Goal: Book appointment/travel/reservation

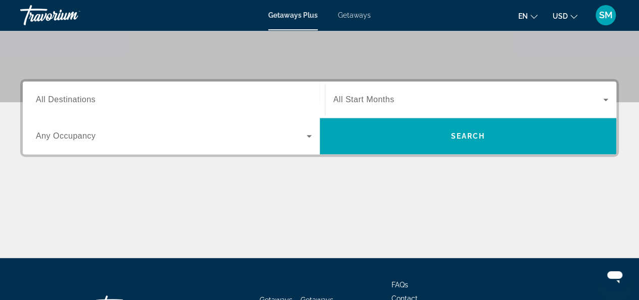
scroll to position [202, 0]
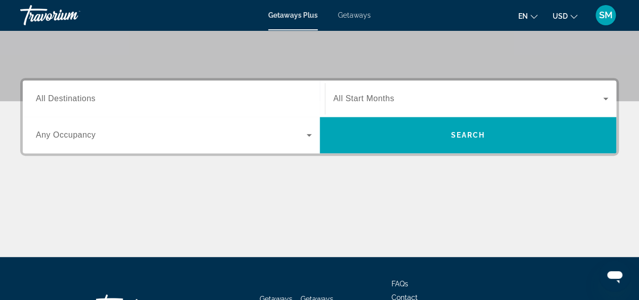
click at [377, 98] on span "All Start Months" at bounding box center [363, 98] width 61 height 9
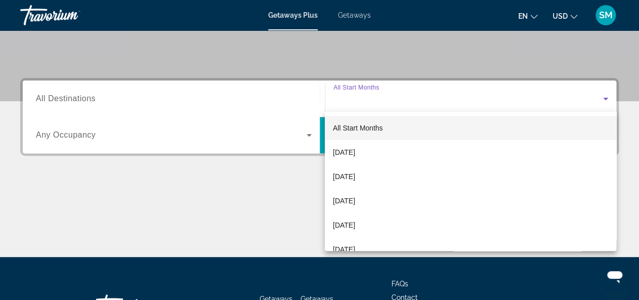
scroll to position [247, 0]
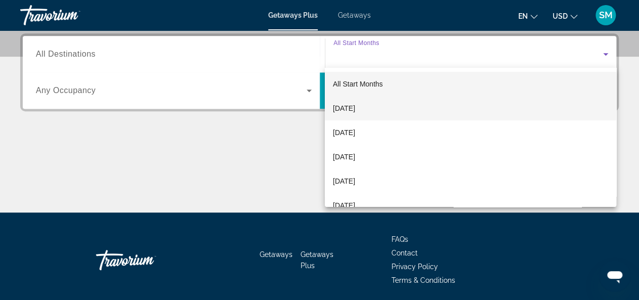
click at [355, 108] on span "[DATE]" at bounding box center [344, 108] width 22 height 12
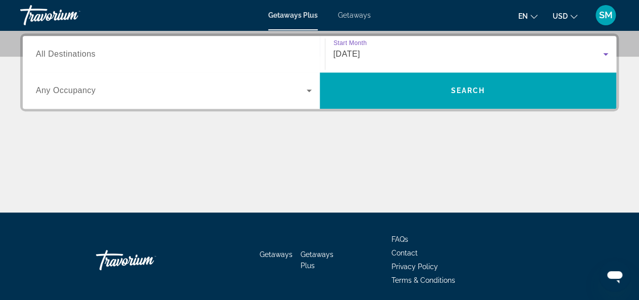
click at [102, 91] on span "Search widget" at bounding box center [171, 90] width 271 height 12
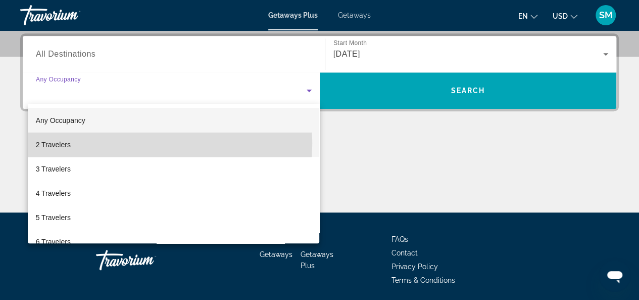
click at [55, 143] on span "2 Travelers" at bounding box center [53, 144] width 35 height 12
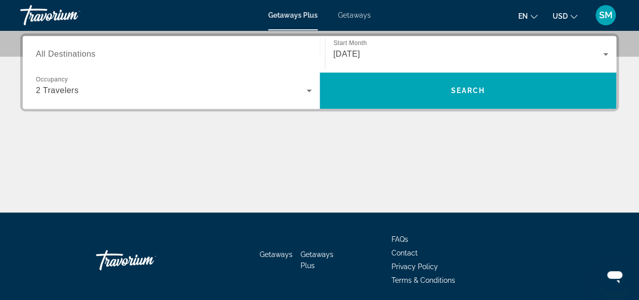
click at [76, 51] on span "All Destinations" at bounding box center [66, 54] width 60 height 9
click at [76, 51] on input "Destination All Destinations" at bounding box center [174, 55] width 276 height 12
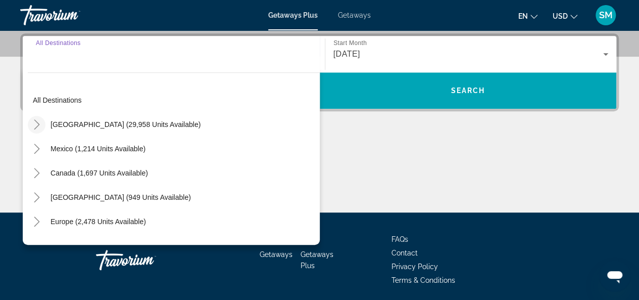
click at [35, 120] on icon "Toggle United States (29,958 units available)" at bounding box center [37, 124] width 6 height 10
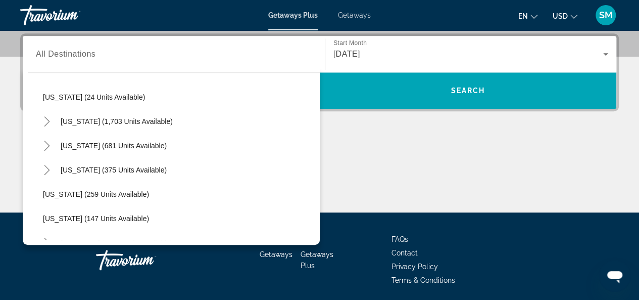
scroll to position [737, 0]
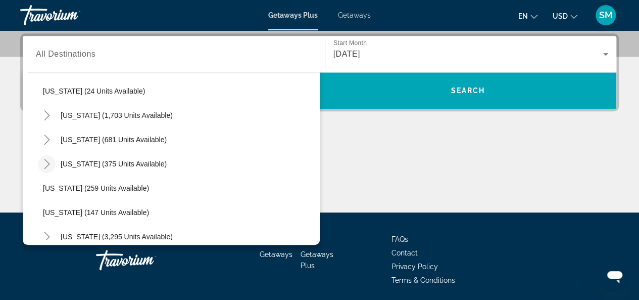
click at [46, 166] on icon "Toggle Texas (375 units available)" at bounding box center [47, 164] width 10 height 10
click at [49, 166] on icon "Toggle Texas (375 units available)" at bounding box center [47, 164] width 10 height 10
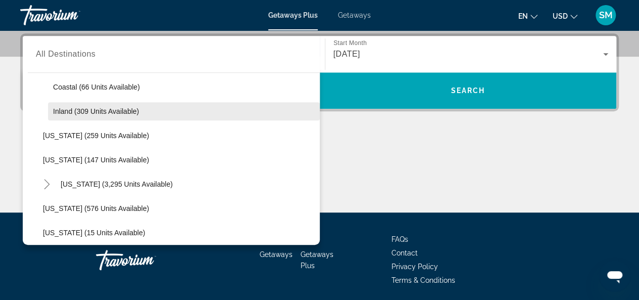
scroll to position [787, 0]
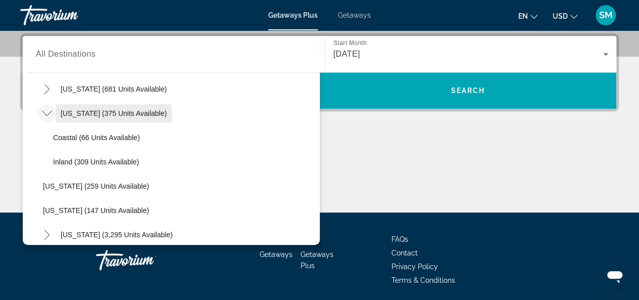
click at [107, 109] on span "[US_STATE] (375 units available)" at bounding box center [114, 113] width 106 height 8
type input "**********"
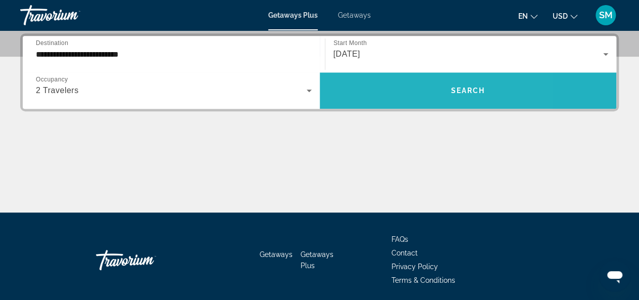
click at [392, 90] on span "Search widget" at bounding box center [468, 90] width 297 height 24
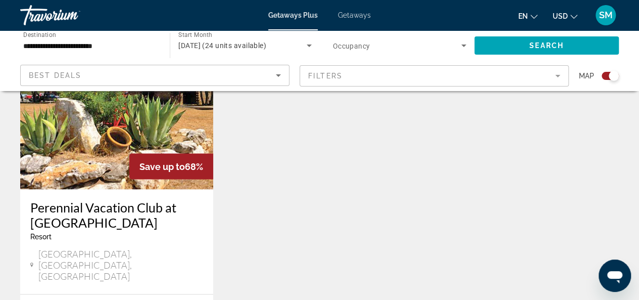
scroll to position [859, 0]
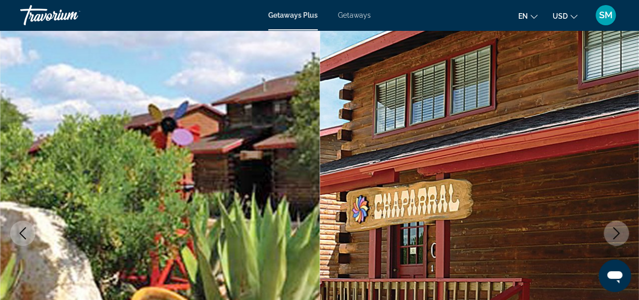
scroll to position [51, 0]
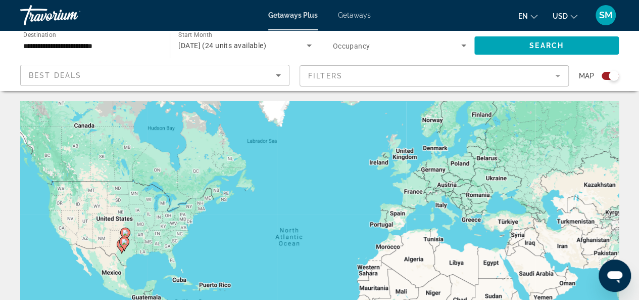
click at [309, 44] on icon "Search widget" at bounding box center [309, 45] width 5 height 3
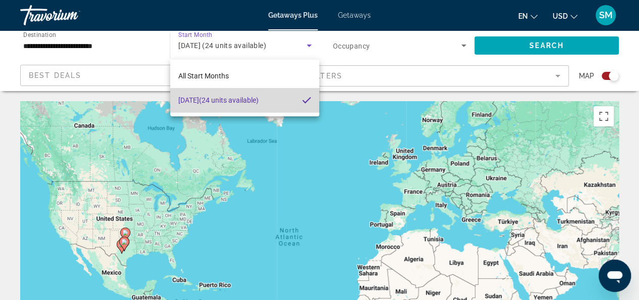
click at [259, 99] on span "[DATE] (24 units available)" at bounding box center [218, 100] width 80 height 12
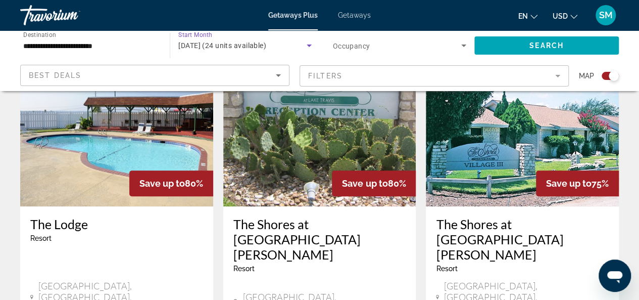
scroll to position [404, 0]
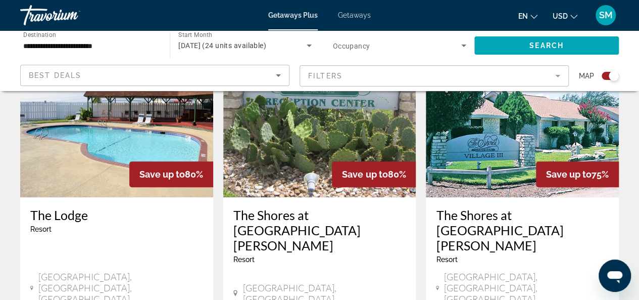
click at [115, 148] on img "Main content" at bounding box center [116, 116] width 193 height 162
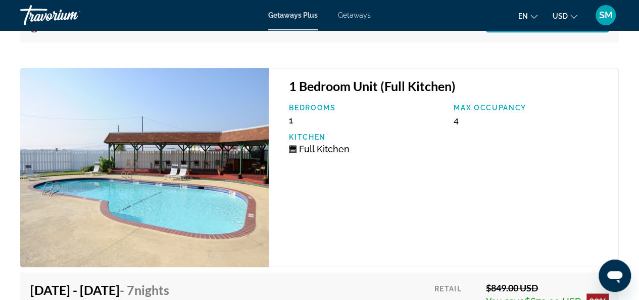
scroll to position [2219, 0]
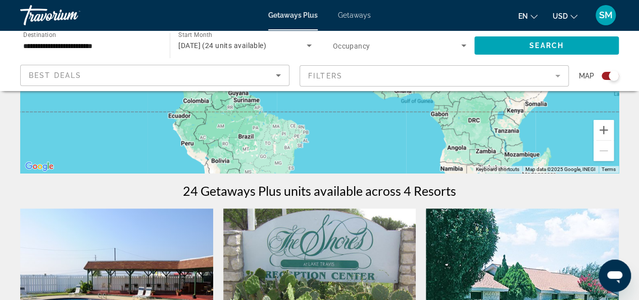
scroll to position [253, 0]
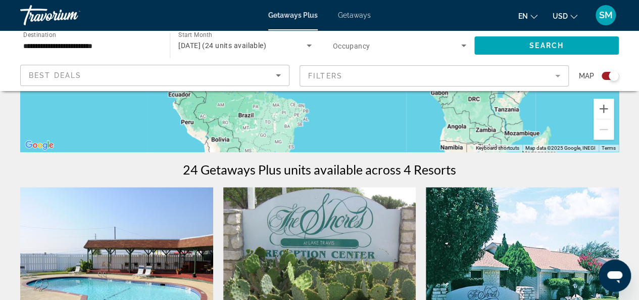
click at [560, 76] on mat-form-field "Filters" at bounding box center [434, 75] width 269 height 21
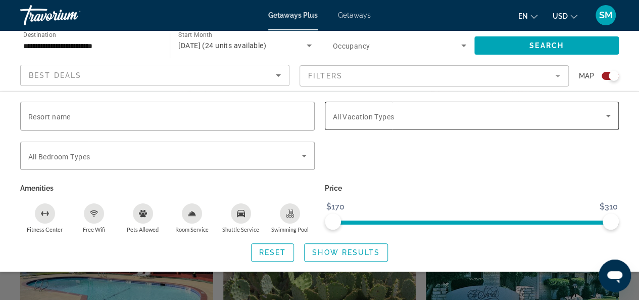
click at [606, 116] on icon "Search widget" at bounding box center [608, 116] width 12 height 12
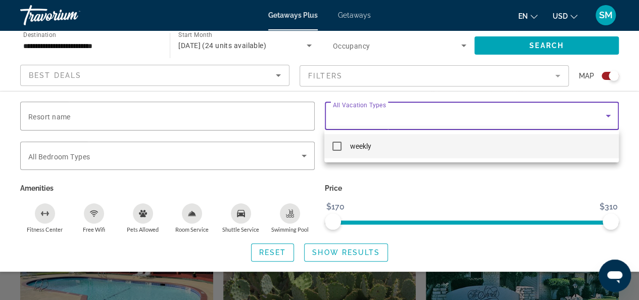
click at [606, 116] on icon "Search widget" at bounding box center [608, 116] width 12 height 12
click at [606, 116] on div at bounding box center [319, 150] width 639 height 300
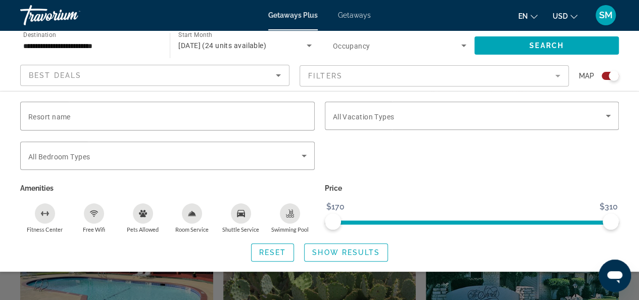
click at [494, 275] on div "Search widget" at bounding box center [319, 226] width 639 height 148
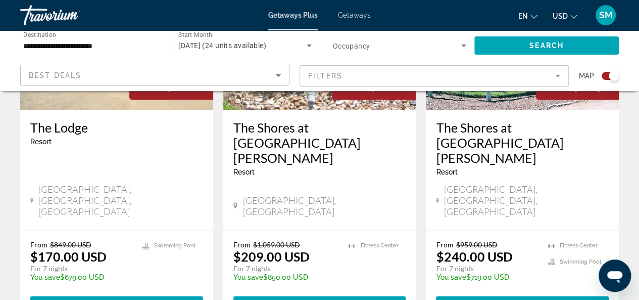
scroll to position [404, 0]
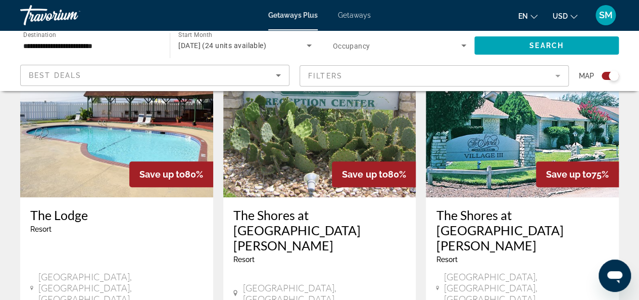
click at [309, 46] on icon "Search widget" at bounding box center [309, 45] width 5 height 3
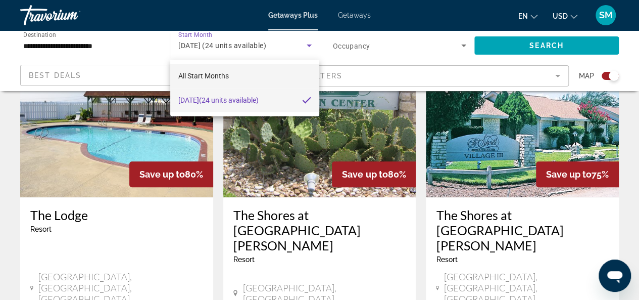
click at [212, 78] on span "All Start Months" at bounding box center [203, 76] width 51 height 8
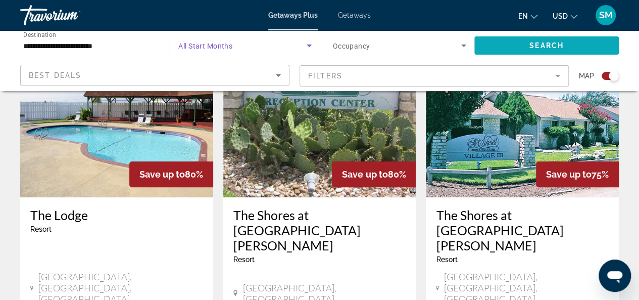
click at [505, 46] on span "Search widget" at bounding box center [546, 45] width 144 height 24
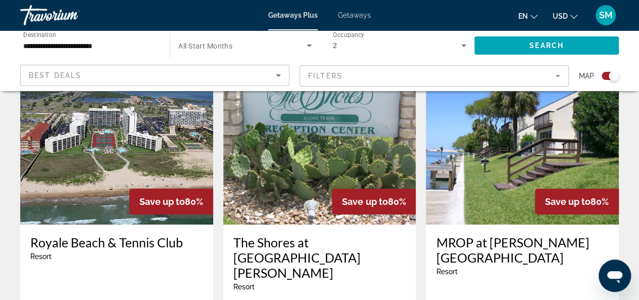
scroll to position [1566, 0]
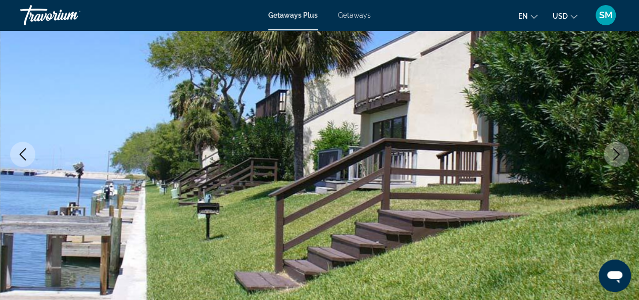
scroll to position [101, 0]
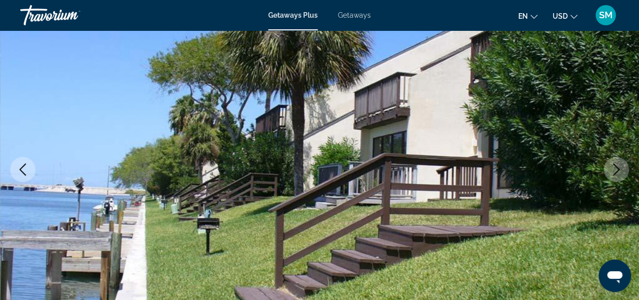
click at [615, 169] on icon "Next image" at bounding box center [616, 169] width 12 height 12
click at [615, 170] on icon "Next image" at bounding box center [616, 169] width 12 height 12
click at [293, 142] on img "Main content" at bounding box center [319, 169] width 639 height 480
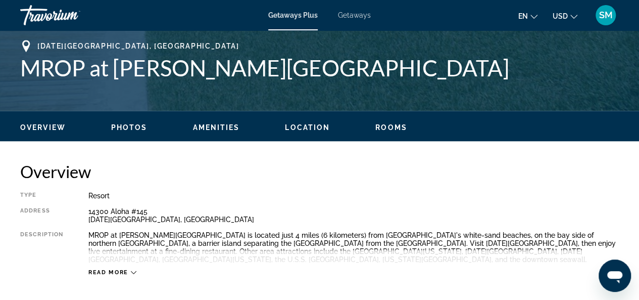
scroll to position [404, 0]
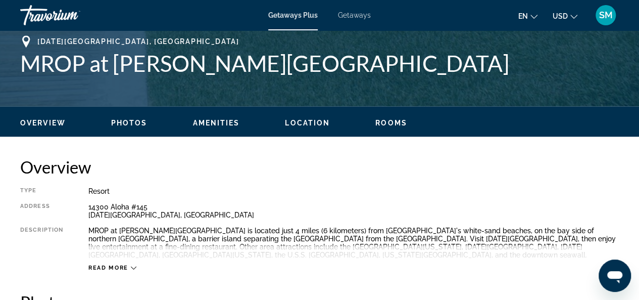
click at [128, 125] on span "Photos" at bounding box center [129, 123] width 36 height 8
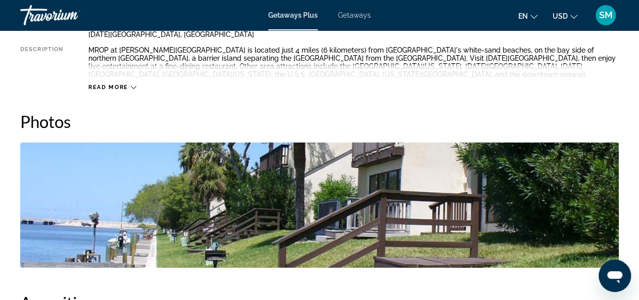
scroll to position [382, 0]
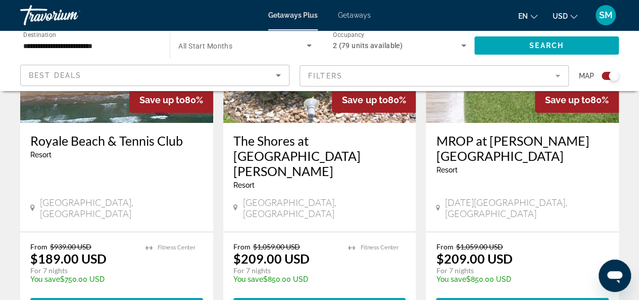
scroll to position [1667, 0]
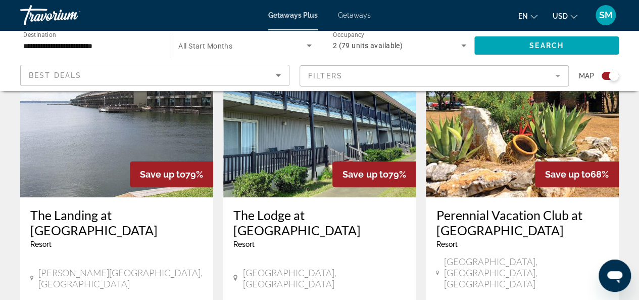
scroll to position [455, 0]
